Goal: Task Accomplishment & Management: Use online tool/utility

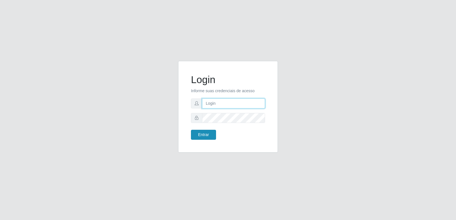
type input "[PERSON_NAME][EMAIL_ADDRESS][DOMAIN_NAME]"
click at [197, 135] on button "Entrar" at bounding box center [203, 135] width 25 height 10
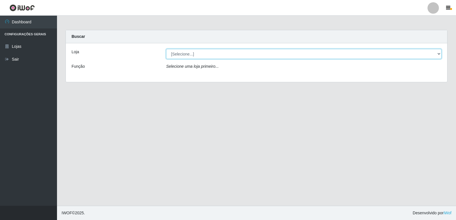
click at [185, 54] on select "[Selecione...] Hiper Queiroz - [GEOGRAPHIC_DATA] [GEOGRAPHIC_DATA] [GEOGRAPHIC_…" at bounding box center [303, 54] width 275 height 10
select select "516"
click at [166, 49] on select "[Selecione...] Hiper Queiroz - [GEOGRAPHIC_DATA] [GEOGRAPHIC_DATA] [GEOGRAPHIC_…" at bounding box center [303, 54] width 275 height 10
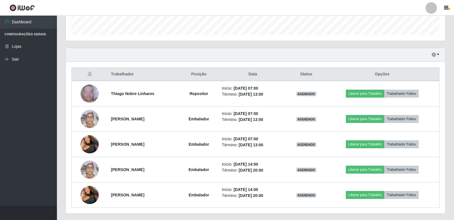
scroll to position [171, 0]
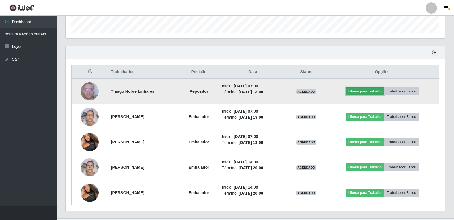
click at [365, 94] on button "Liberar para Trabalho" at bounding box center [365, 91] width 38 height 8
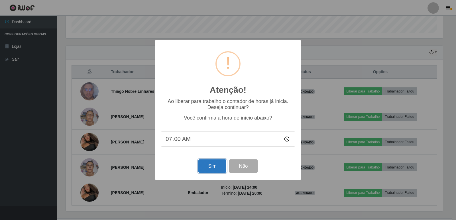
click at [214, 169] on button "Sim" at bounding box center [212, 165] width 28 height 13
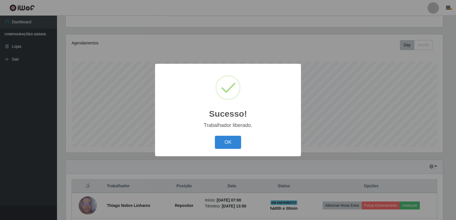
click at [227, 141] on button "OK" at bounding box center [228, 142] width 26 height 13
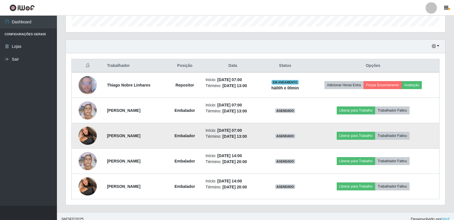
scroll to position [183, 0]
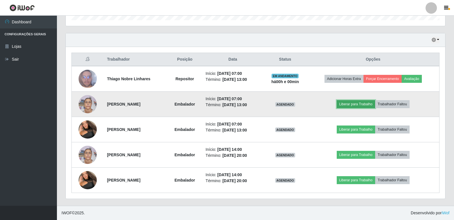
click at [354, 105] on button "Liberar para Trabalho" at bounding box center [356, 104] width 38 height 8
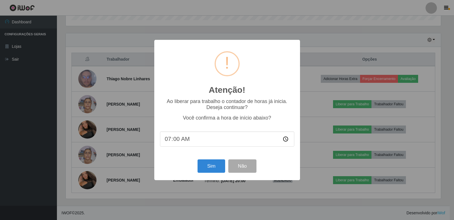
scroll to position [118, 377]
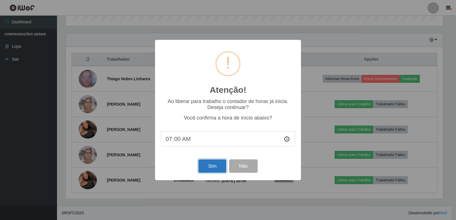
click at [212, 162] on button "Sim" at bounding box center [212, 165] width 28 height 13
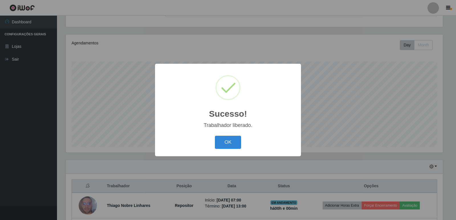
drag, startPoint x: 230, startPoint y: 146, endPoint x: 222, endPoint y: 147, distance: 8.3
click at [229, 146] on button "OK" at bounding box center [228, 142] width 26 height 13
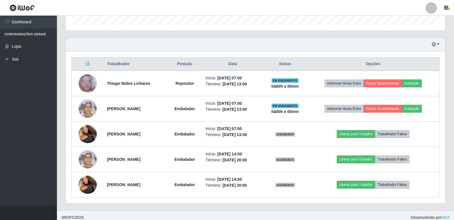
scroll to position [183, 0]
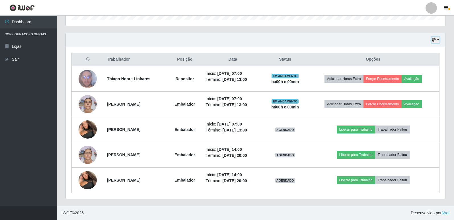
click at [438, 41] on button "button" at bounding box center [436, 40] width 8 height 7
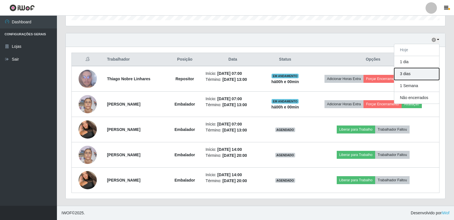
click at [412, 73] on button "3 dias" at bounding box center [416, 74] width 45 height 12
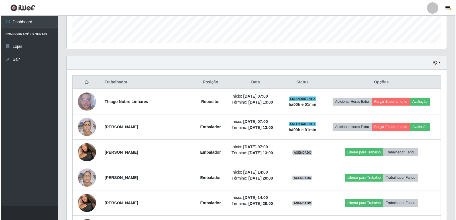
scroll to position [171, 0]
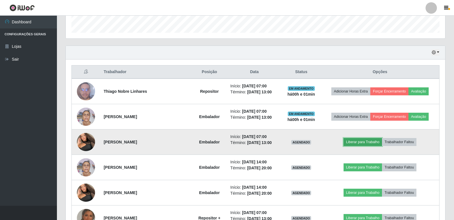
click at [369, 143] on button "Liberar para Trabalho" at bounding box center [363, 142] width 38 height 8
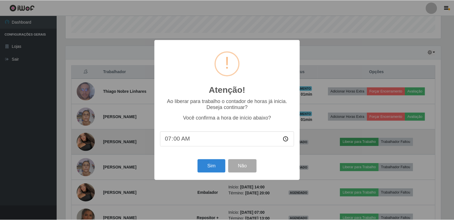
scroll to position [118, 377]
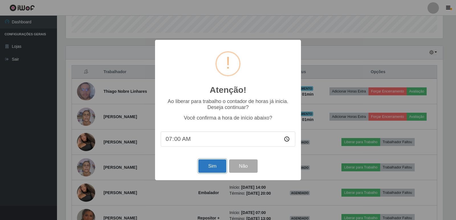
click at [211, 167] on button "Sim" at bounding box center [212, 165] width 28 height 13
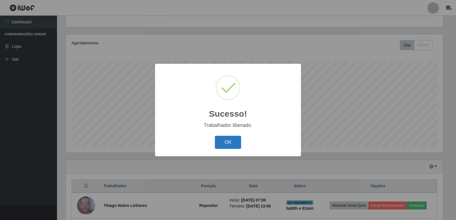
click at [232, 145] on button "OK" at bounding box center [228, 142] width 26 height 13
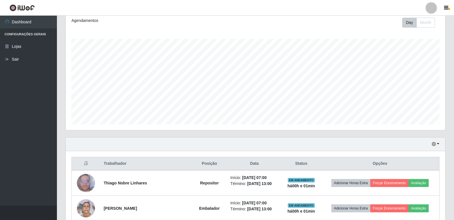
scroll to position [114, 0]
